Goal: Task Accomplishment & Management: Manage account settings

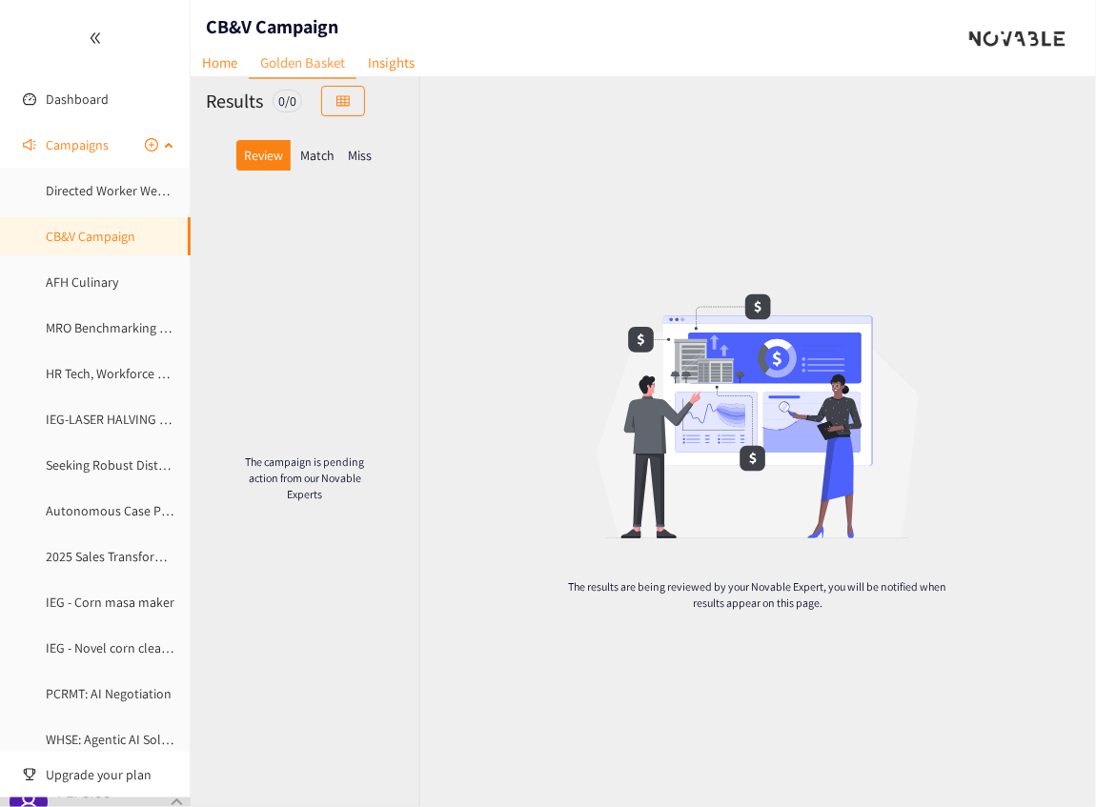
click at [88, 245] on link "CB&V Campaign" at bounding box center [91, 236] width 90 height 17
click at [93, 191] on link "Directed Worker Wearables – Manufacturing" at bounding box center [170, 190] width 248 height 17
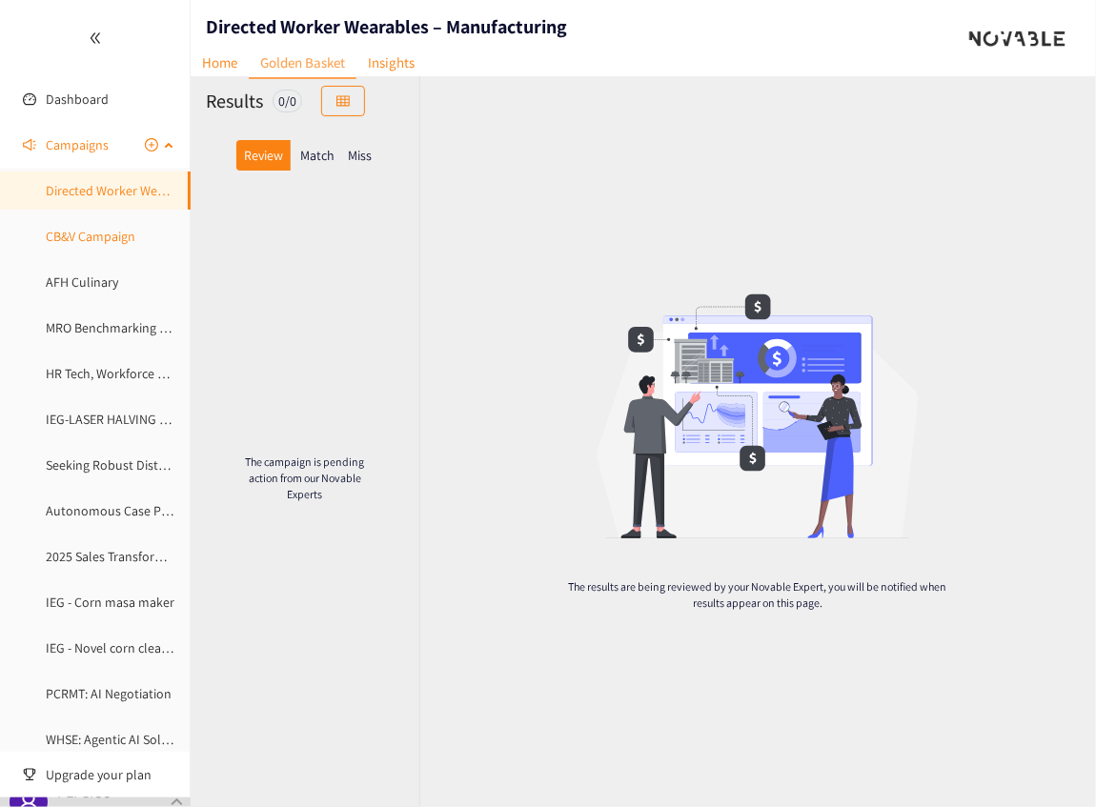
click at [88, 235] on link "CB&V Campaign" at bounding box center [91, 236] width 90 height 17
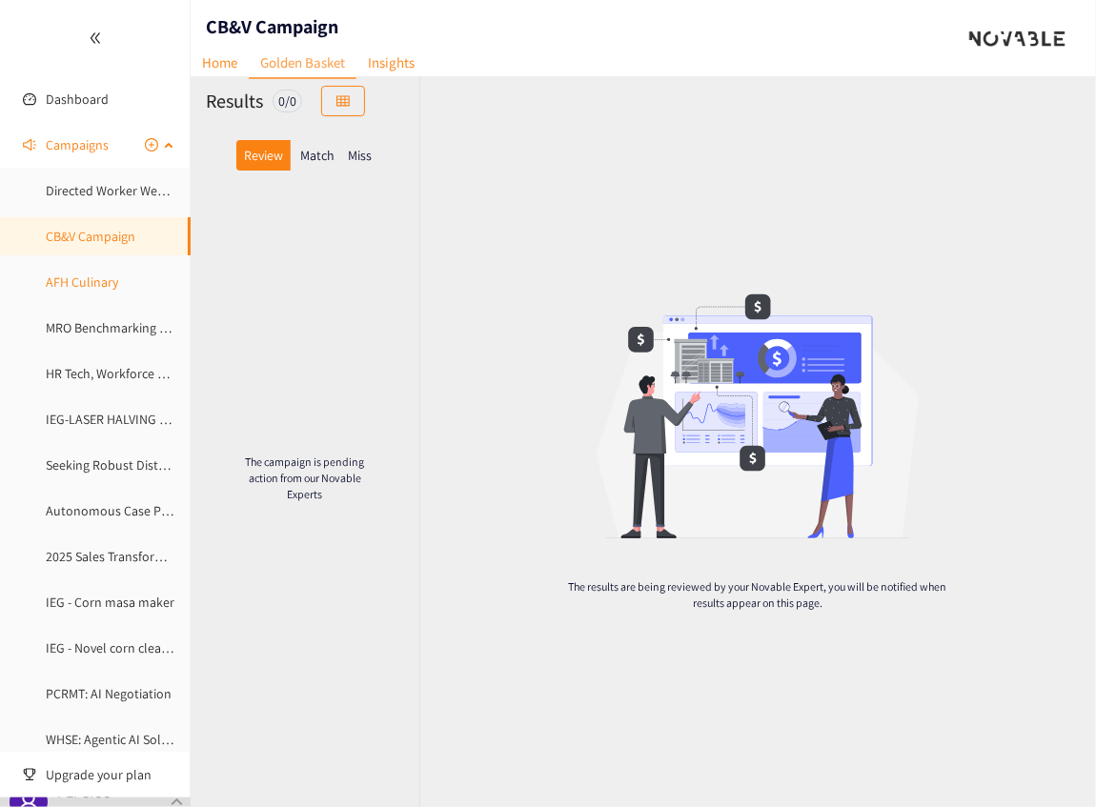
click at [77, 288] on link "AFH Culinary" at bounding box center [82, 281] width 72 height 17
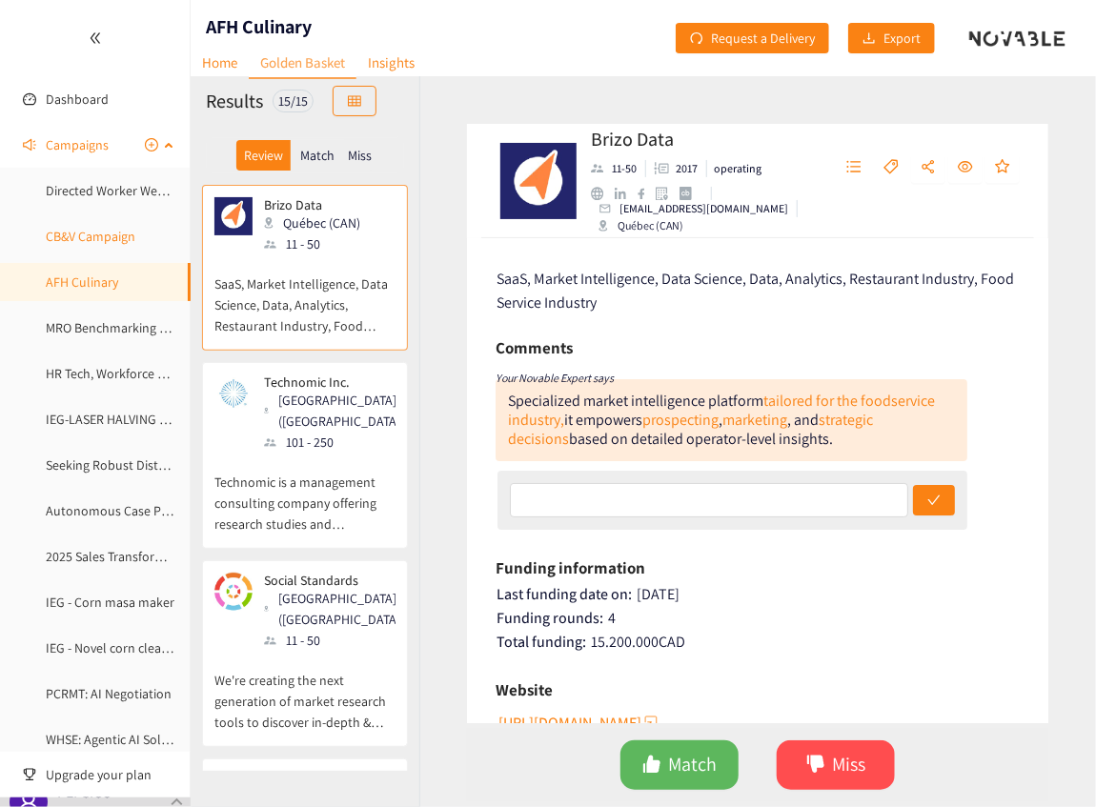
click at [116, 241] on link "CB&V Campaign" at bounding box center [91, 236] width 90 height 17
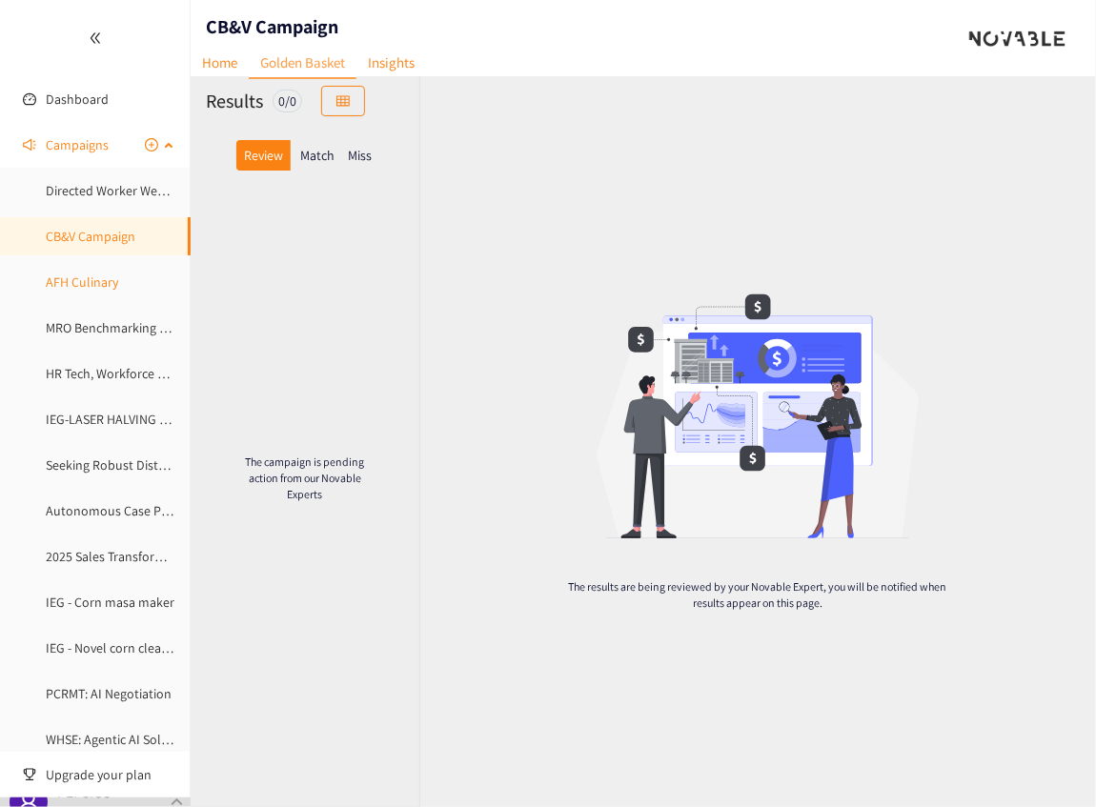
click at [76, 282] on link "AFH Culinary" at bounding box center [82, 281] width 72 height 17
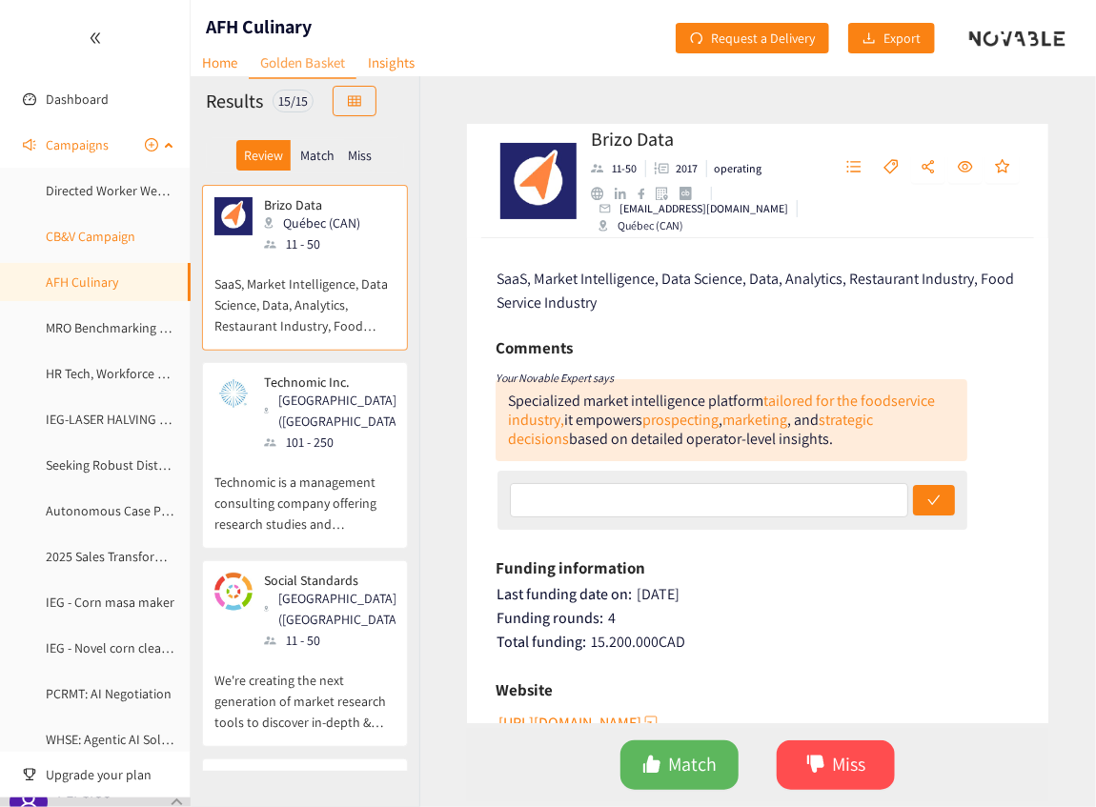
click at [113, 235] on link "CB&V Campaign" at bounding box center [91, 236] width 90 height 17
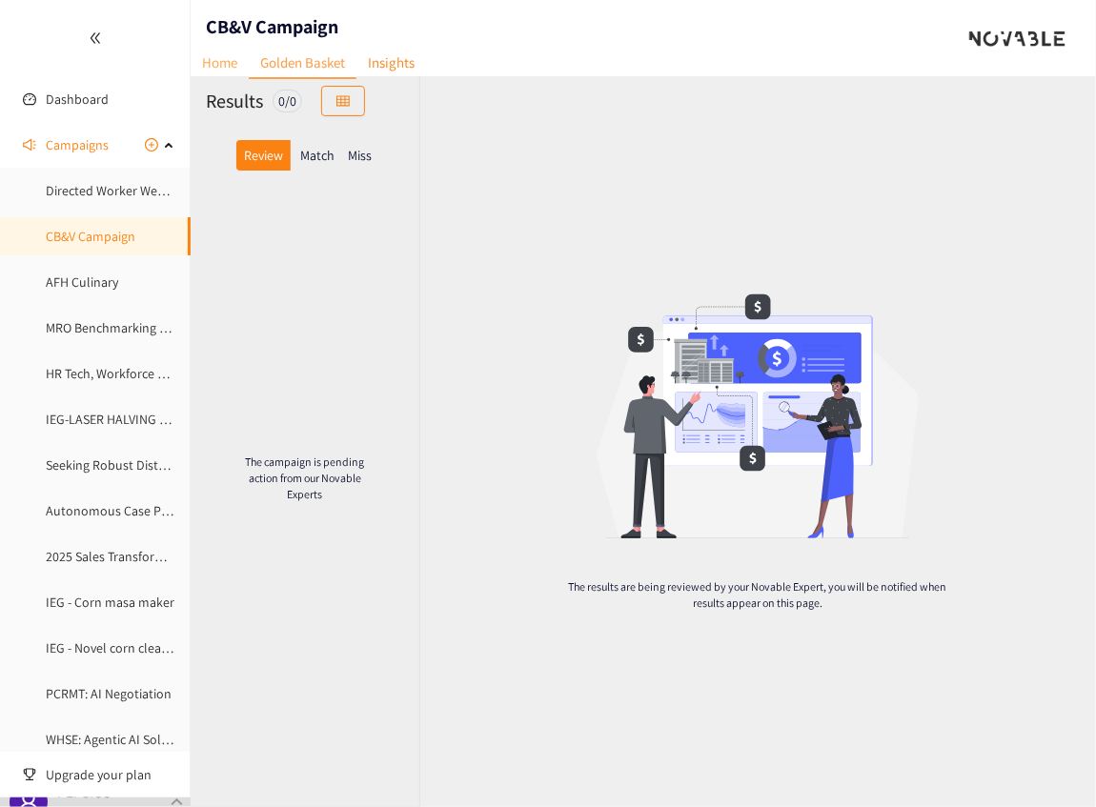
click at [240, 68] on link "Home" at bounding box center [220, 63] width 58 height 30
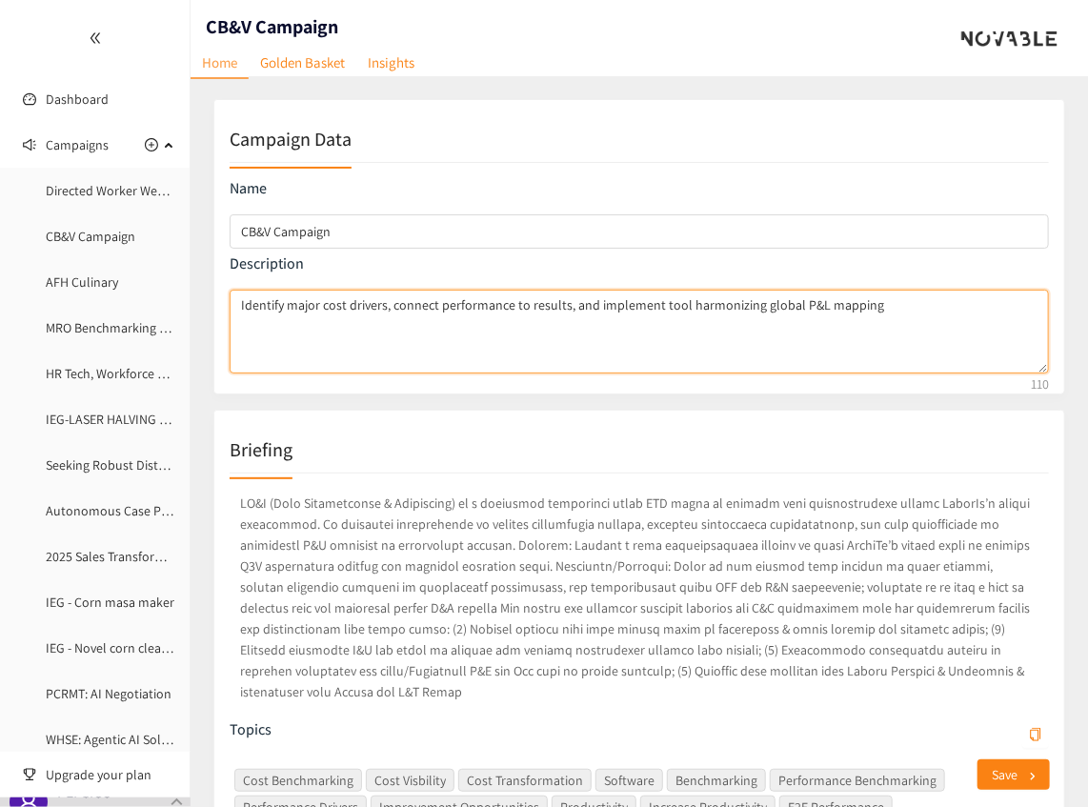
click at [944, 314] on textarea "Identify major cost drivers, connect performance to results, and implement tool…" at bounding box center [639, 332] width 819 height 84
